Goal: Find specific page/section: Find specific page/section

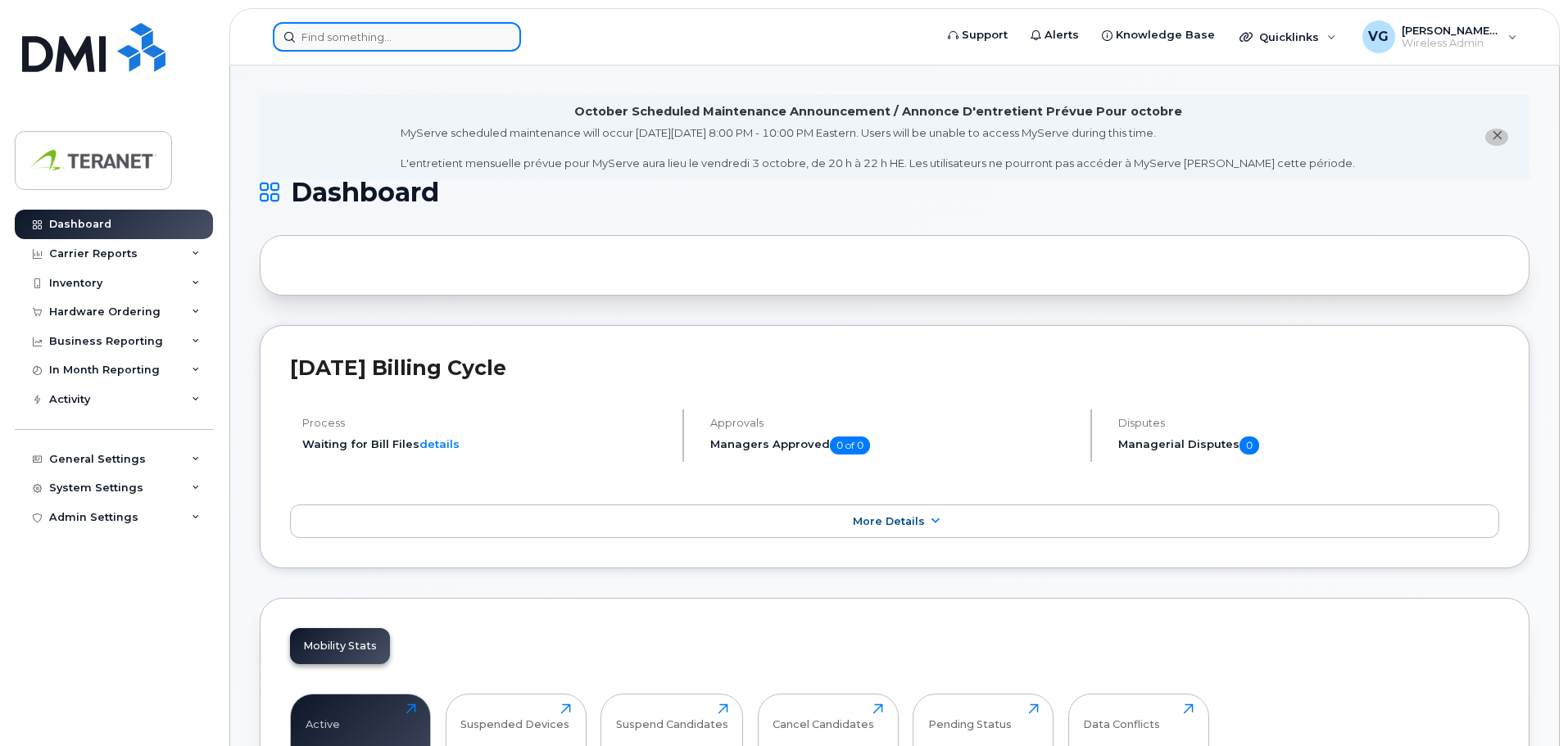
click at [412, 42] on input at bounding box center [397, 37] width 249 height 29
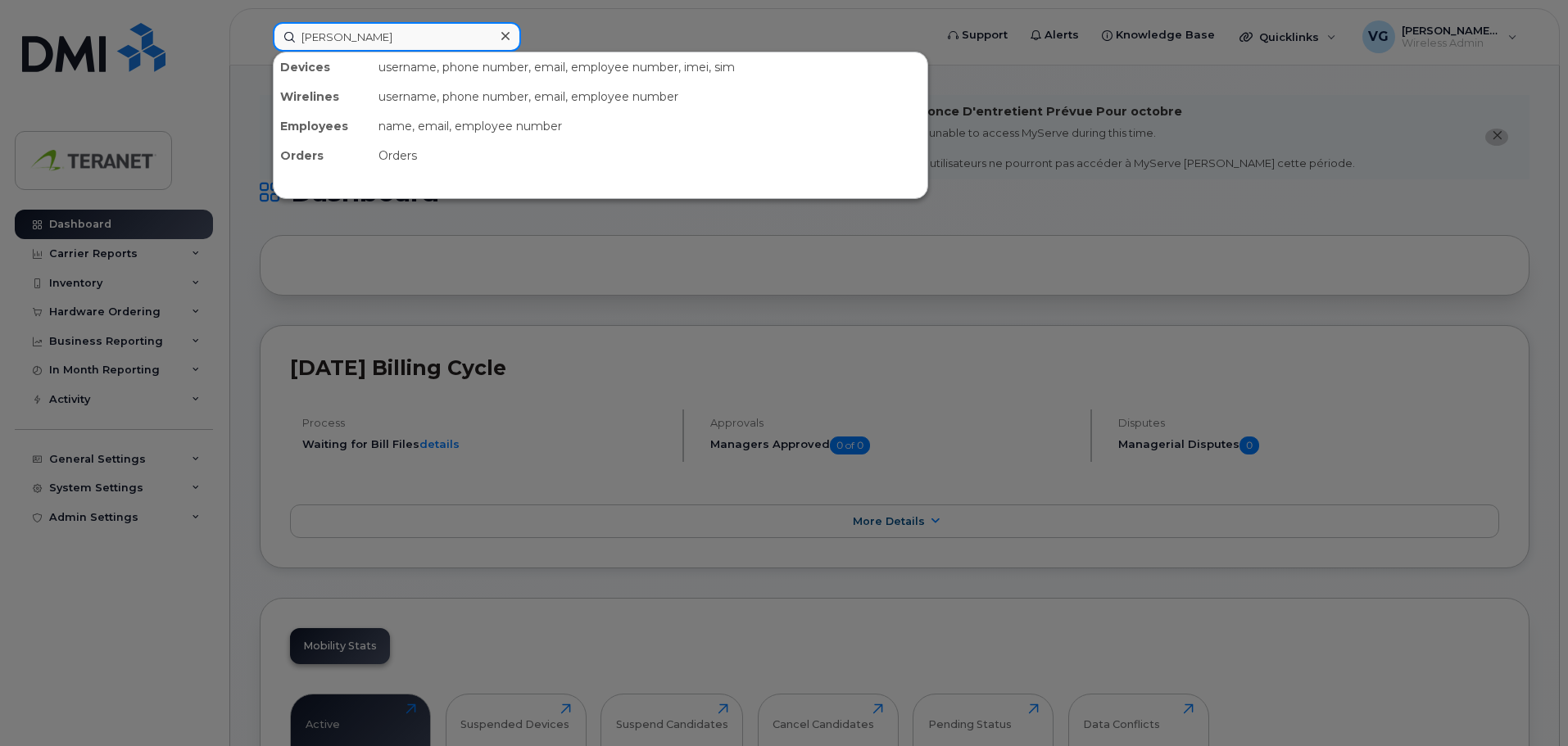
type input "jason"
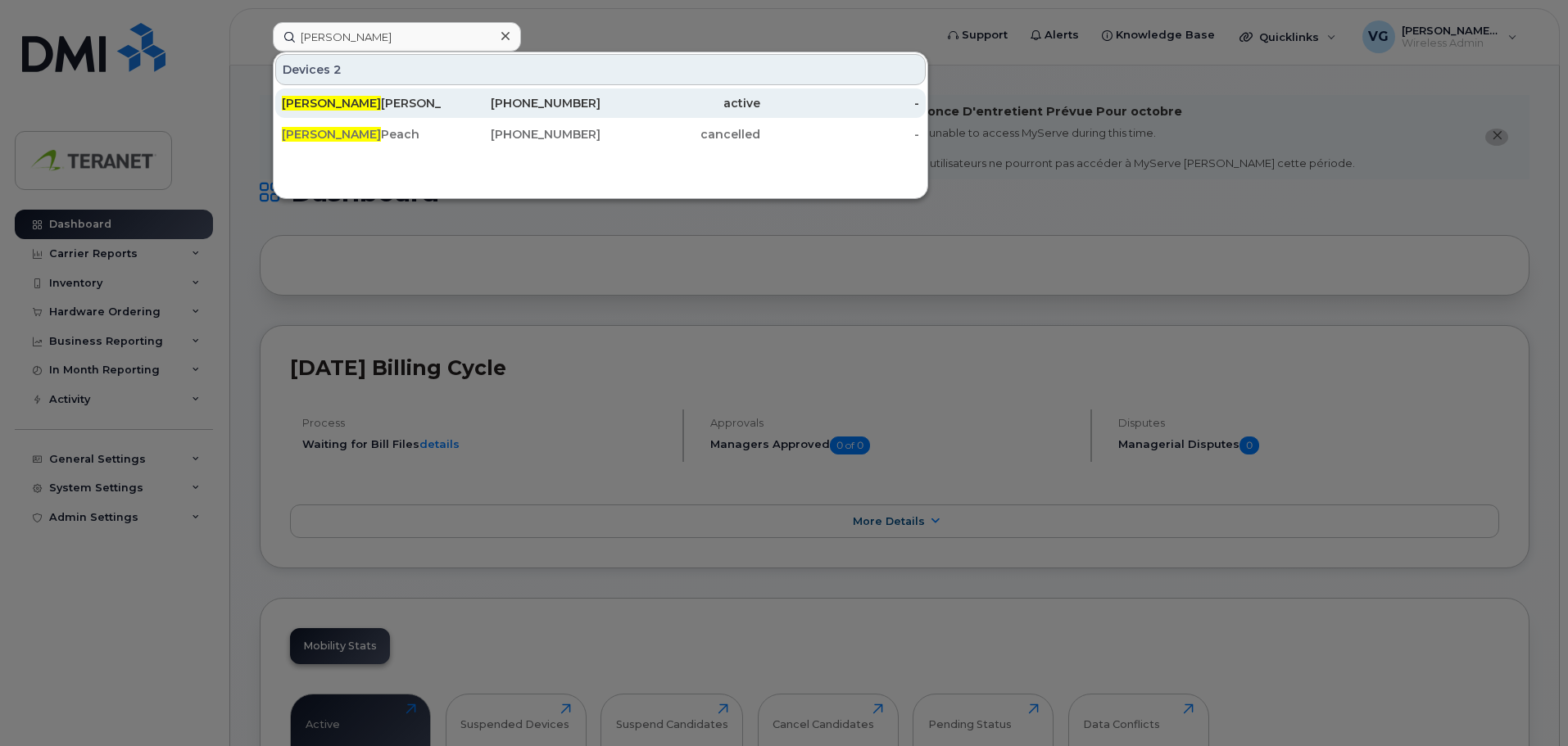
click at [342, 101] on div "Jason Jalbuena" at bounding box center [362, 103] width 160 height 16
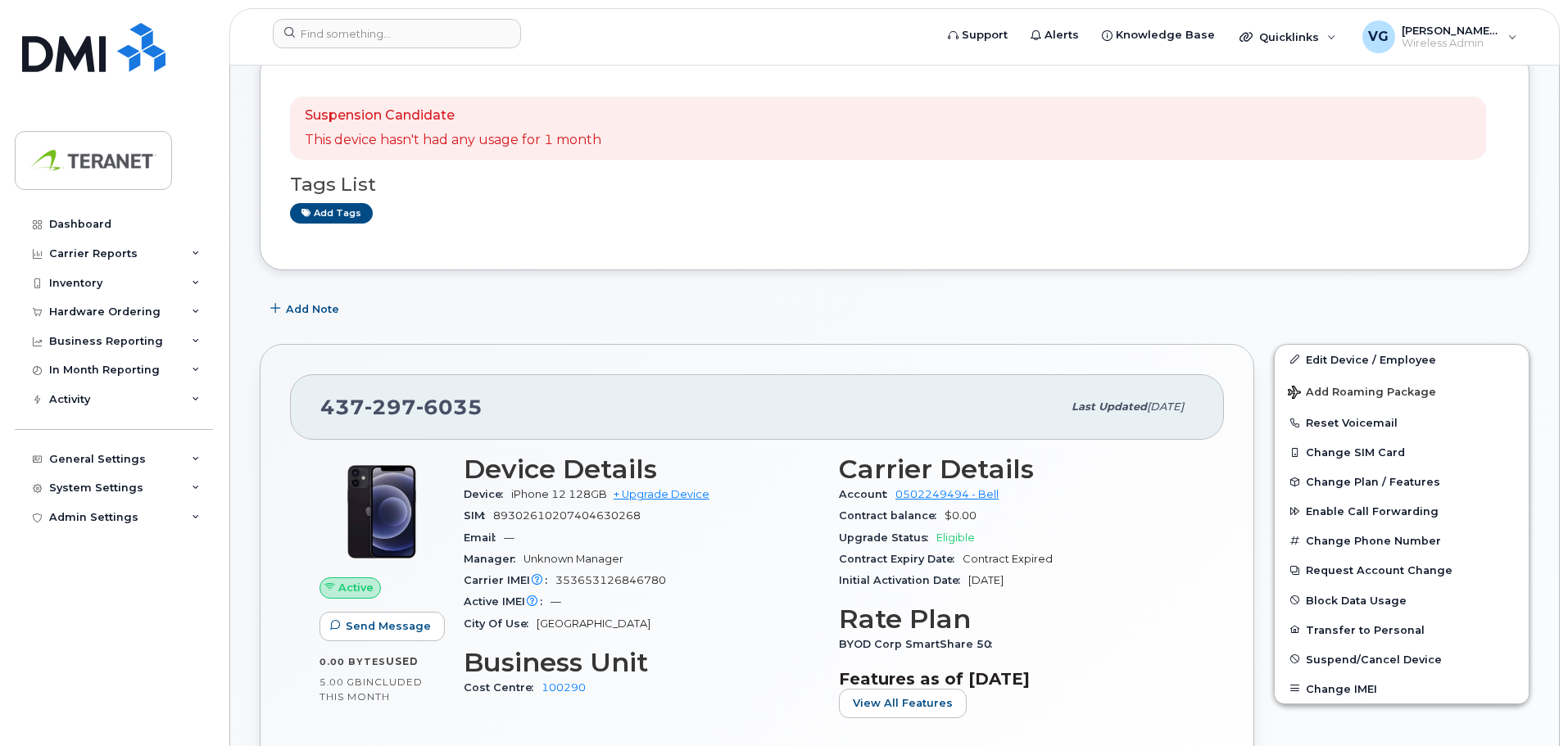
scroll to position [246, 0]
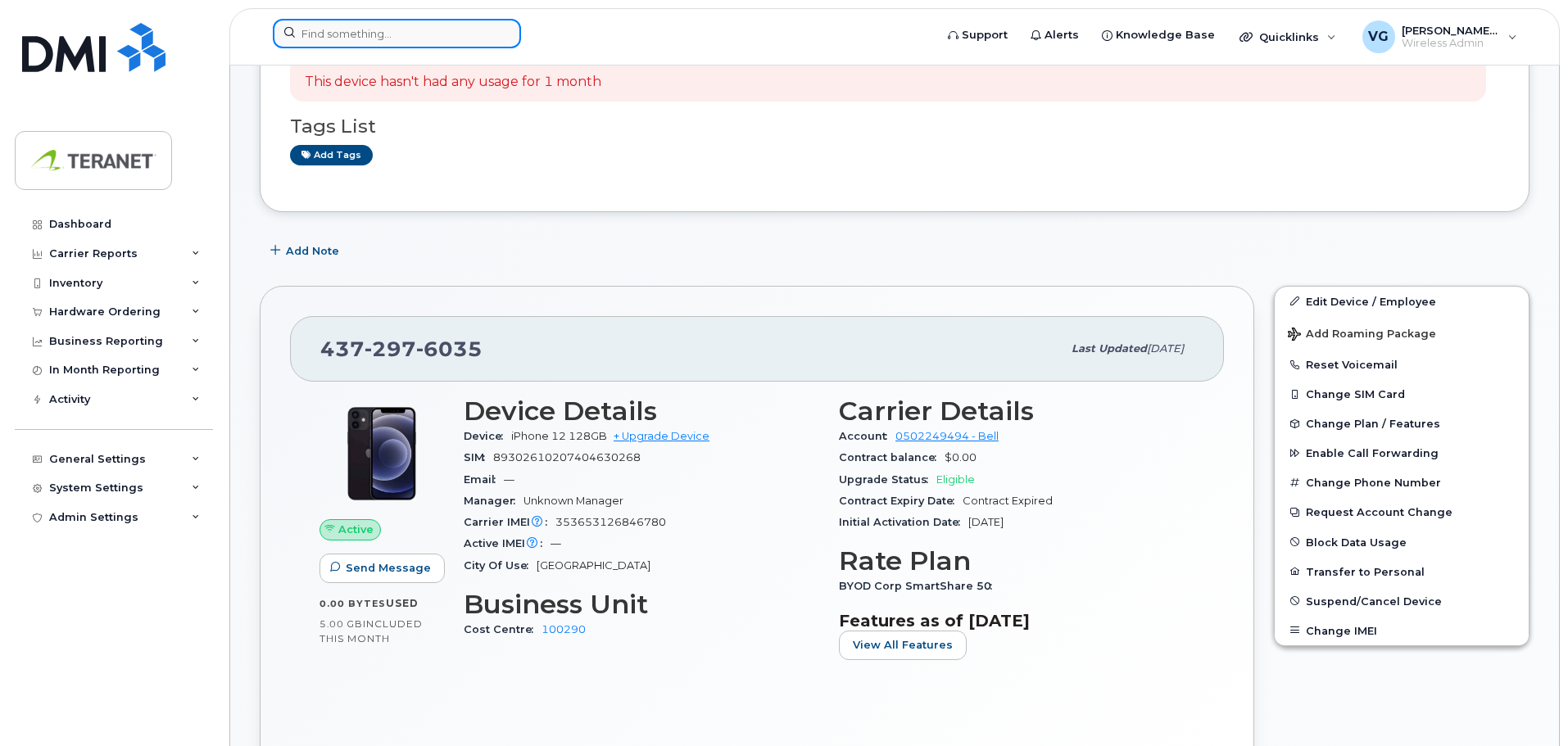
click at [430, 40] on input at bounding box center [397, 34] width 249 height 29
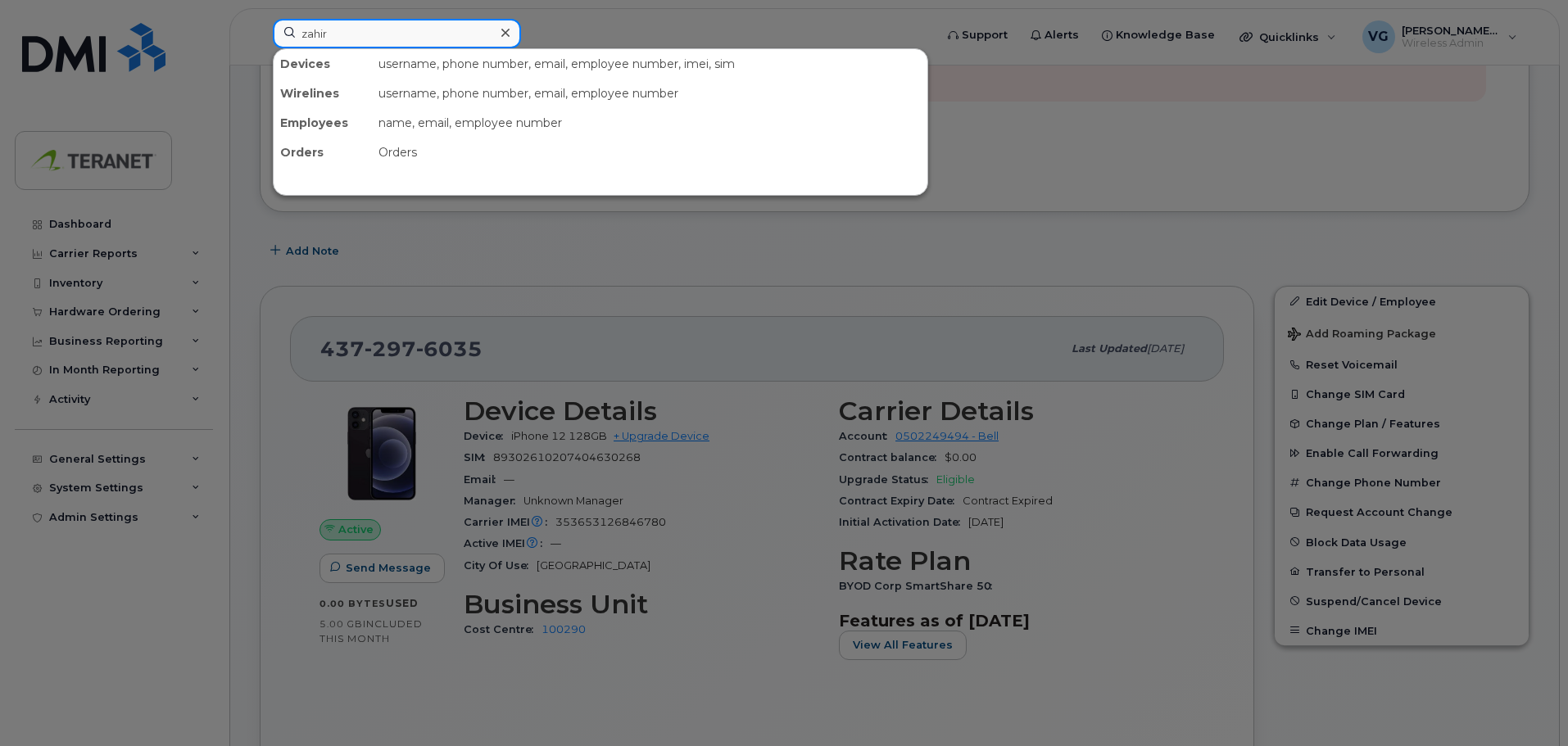
type input "zahir"
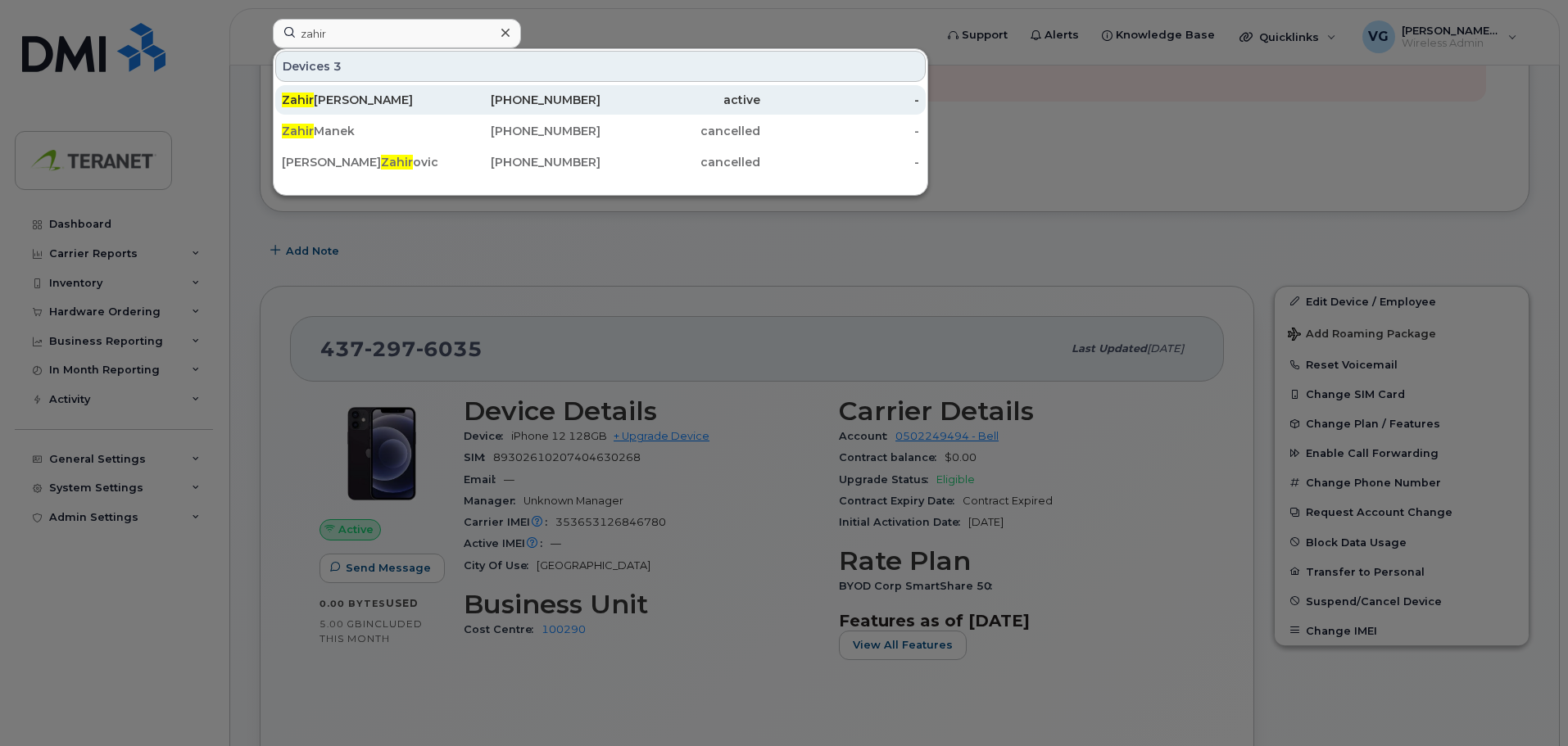
click at [564, 98] on div "[PHONE_NUMBER]" at bounding box center [521, 99] width 160 height 16
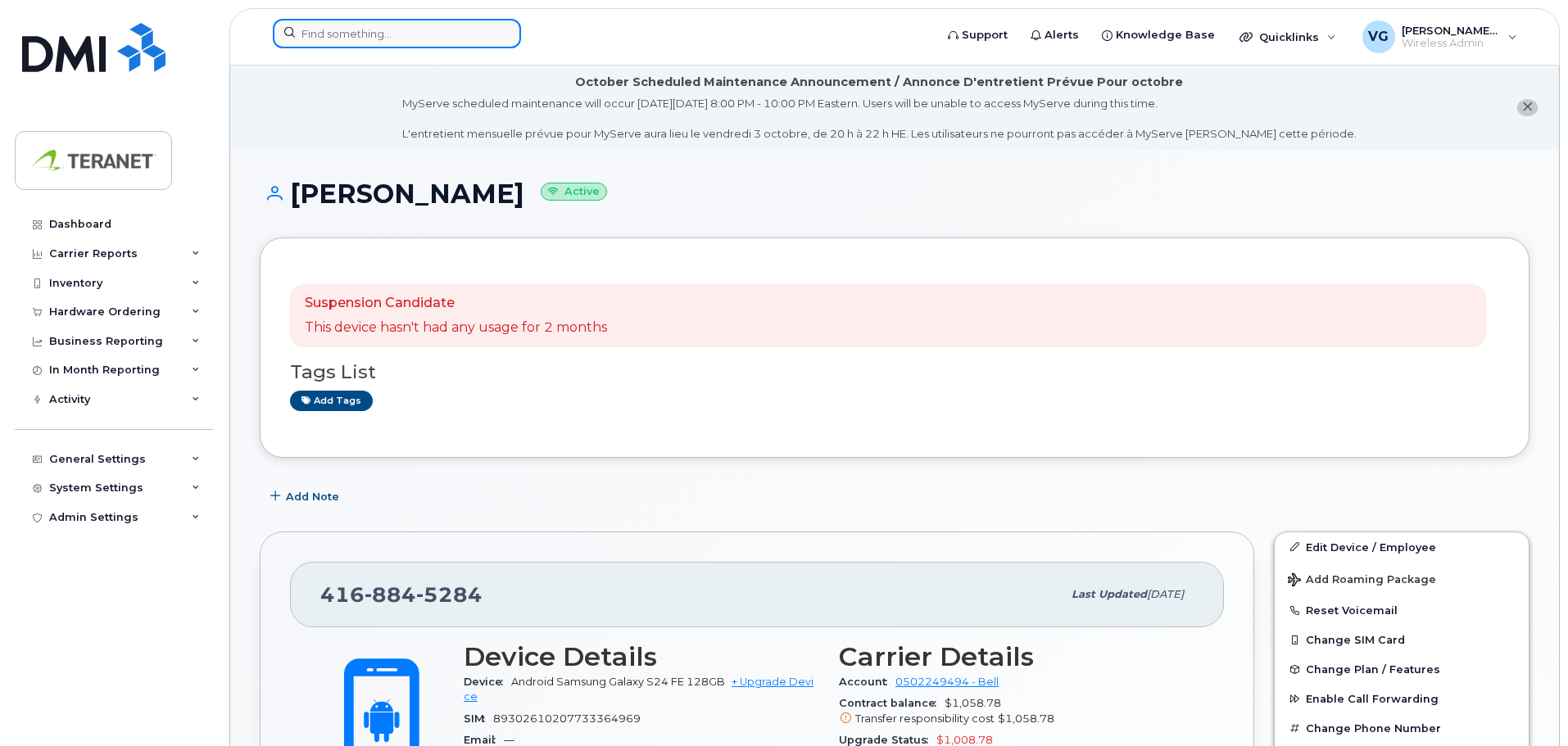
click at [374, 38] on input at bounding box center [397, 34] width 249 height 29
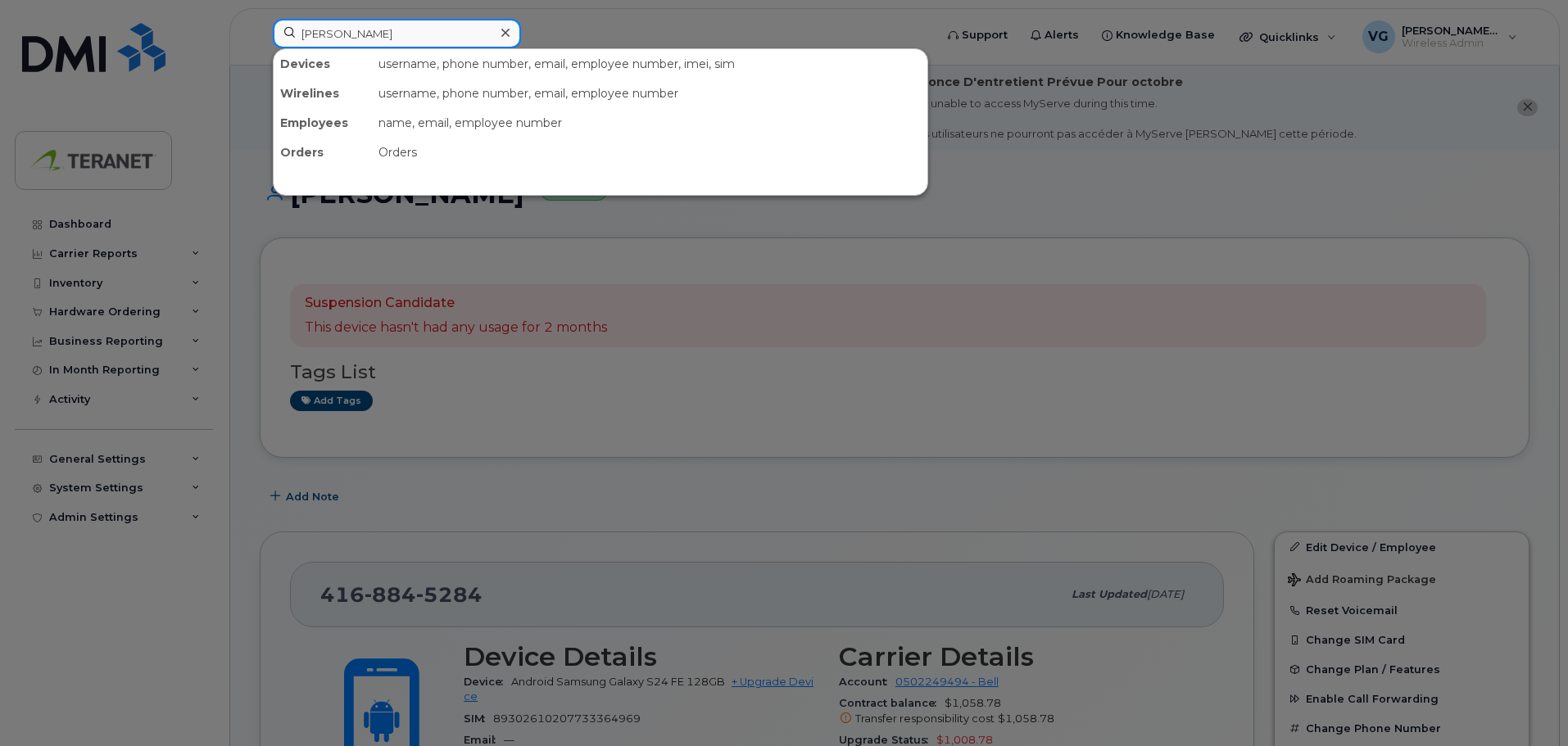
type input "julie"
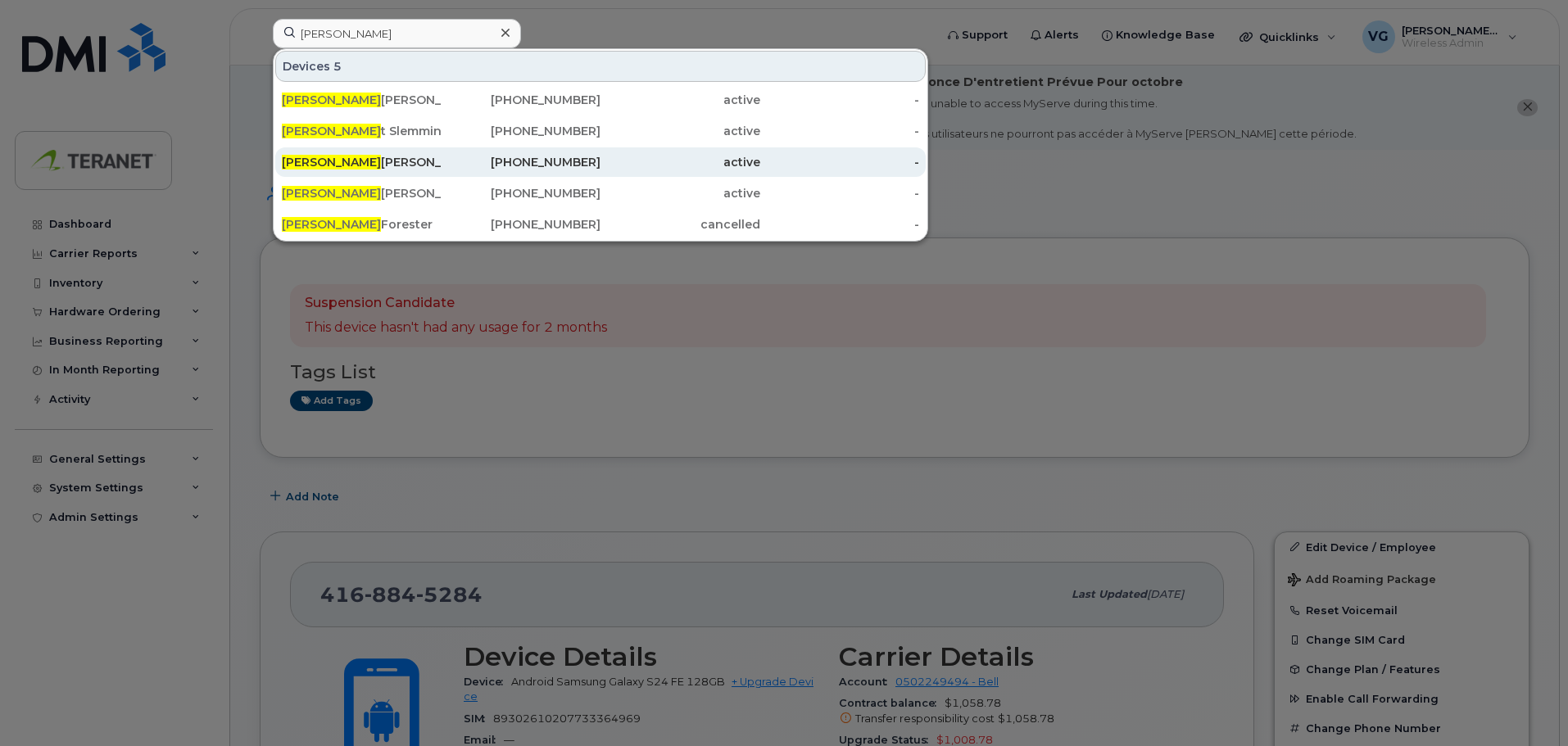
drag, startPoint x: 524, startPoint y: 165, endPoint x: 539, endPoint y: 167, distance: 15.1
click at [524, 165] on div "416-407-7627" at bounding box center [521, 161] width 160 height 16
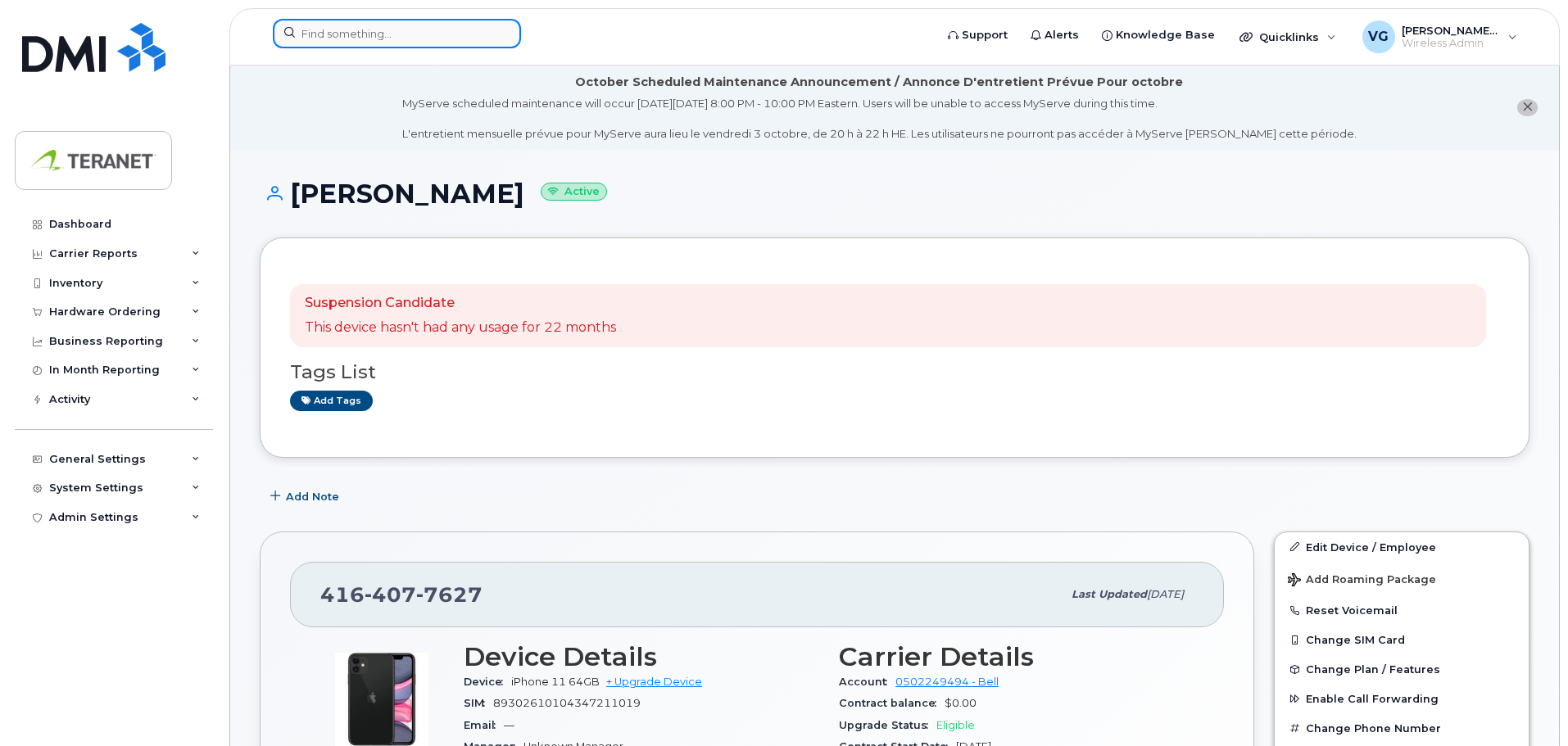
click at [457, 34] on input at bounding box center [397, 34] width 249 height 29
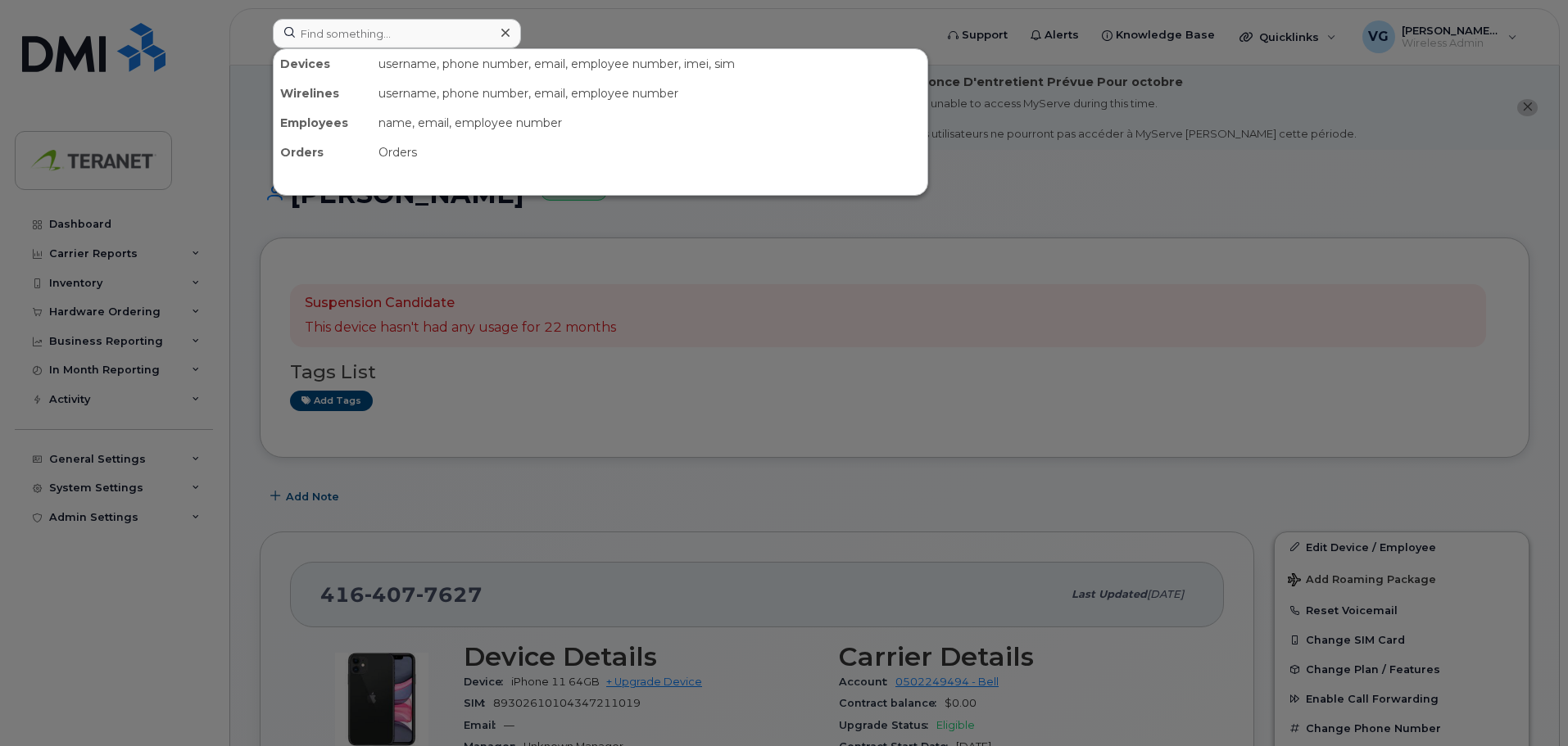
click at [614, 33] on div at bounding box center [784, 373] width 1568 height 746
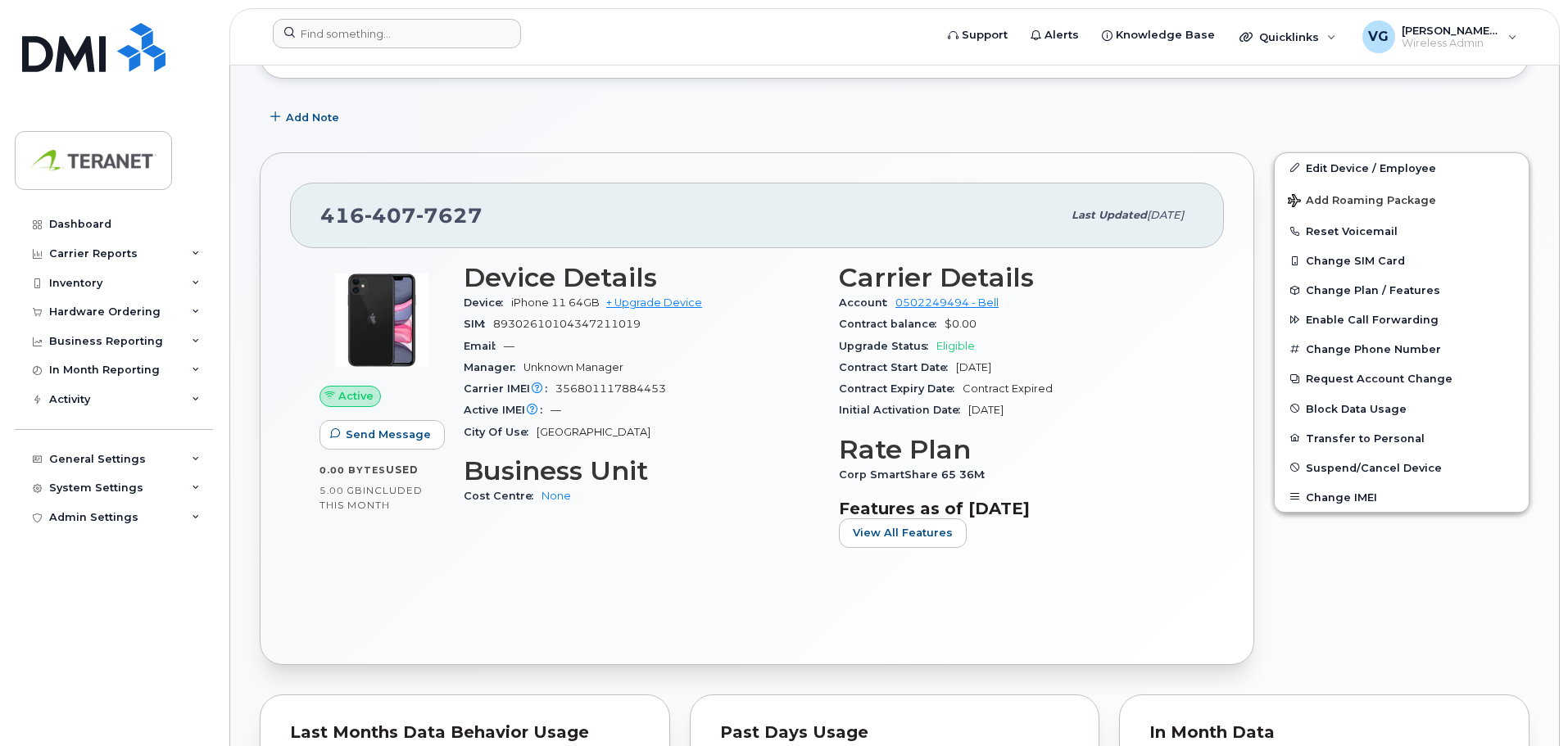
scroll to position [410, 0]
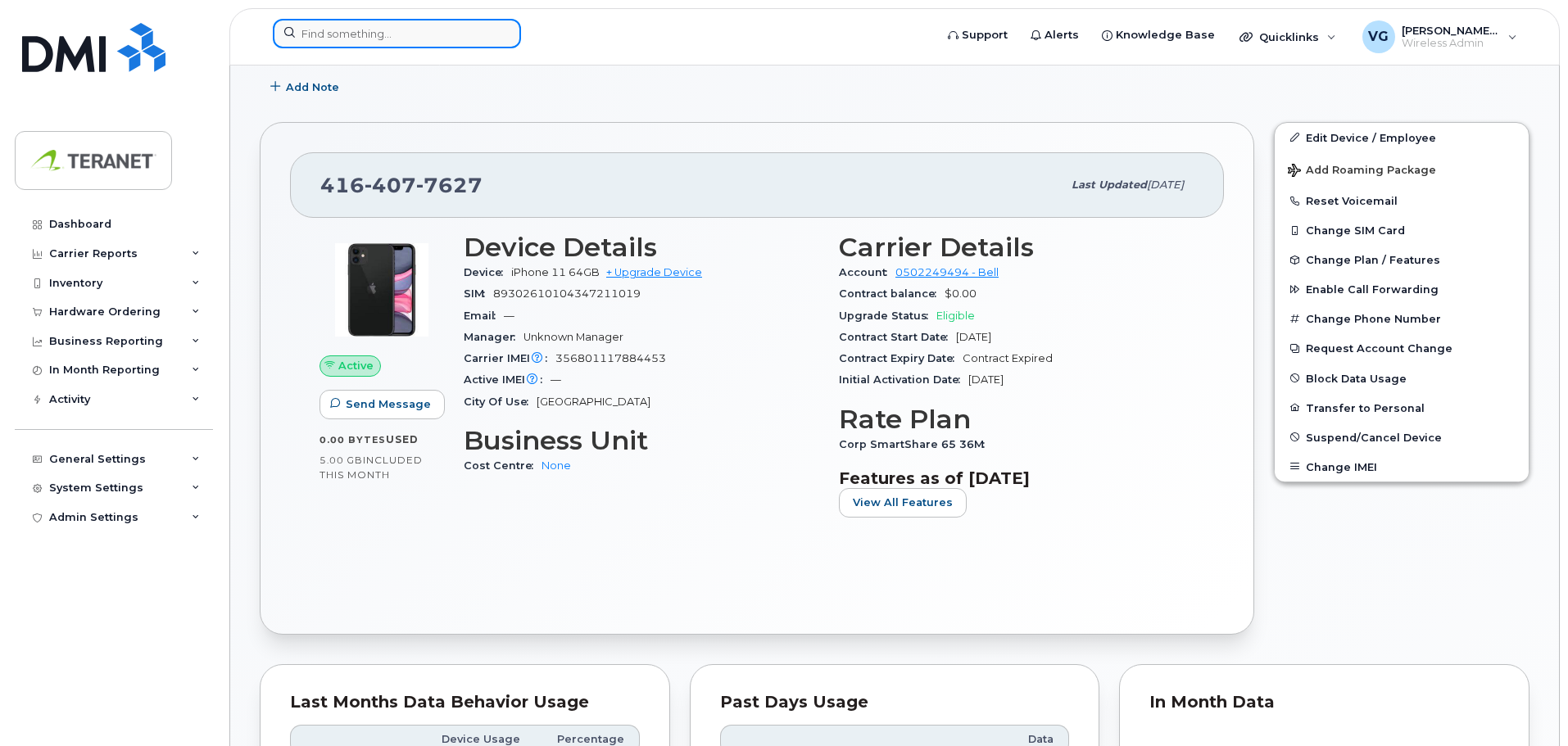
click at [404, 37] on input at bounding box center [397, 34] width 249 height 29
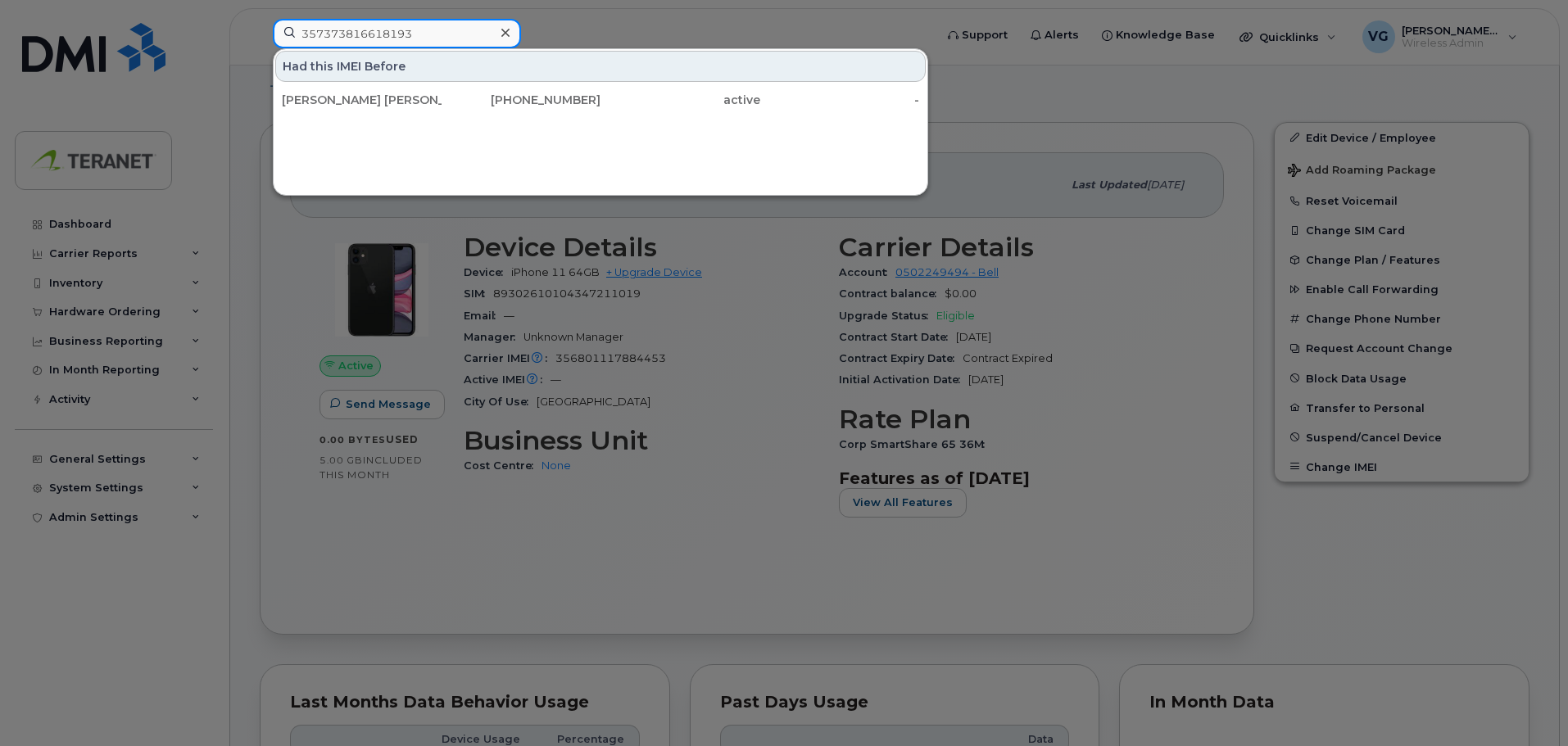
type input "357373816618193"
click at [507, 33] on icon at bounding box center [505, 32] width 8 height 8
